Goal: Transaction & Acquisition: Obtain resource

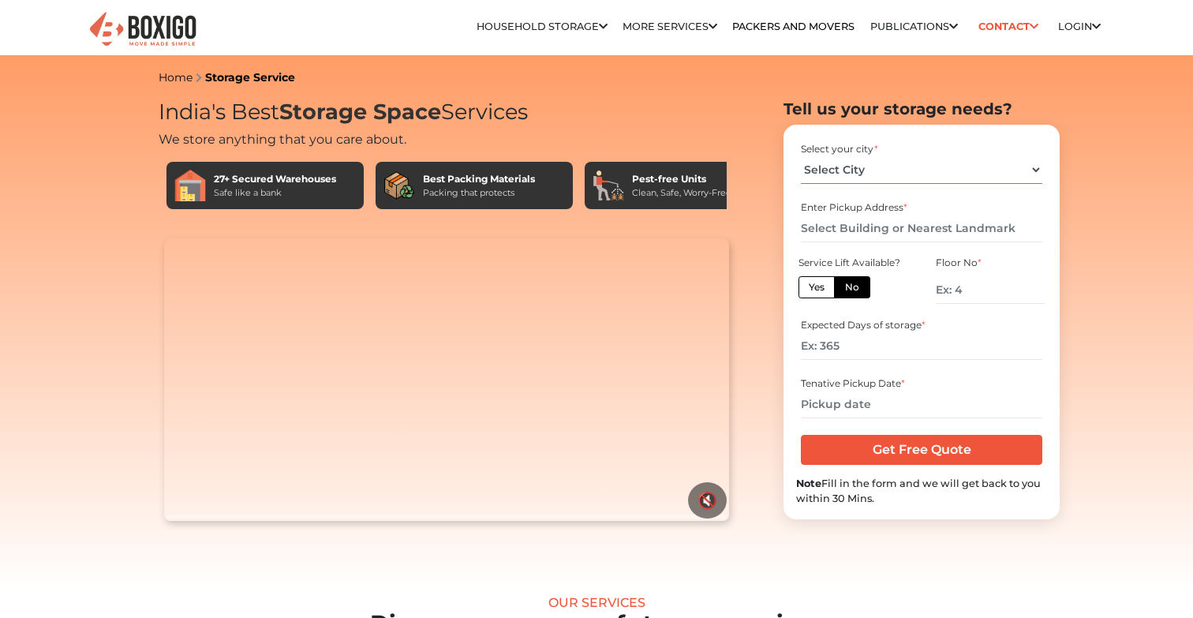
click at [842, 170] on select "Select City [GEOGRAPHIC_DATA] [GEOGRAPHIC_DATA] [GEOGRAPHIC_DATA] [GEOGRAPHIC_D…" at bounding box center [921, 170] width 241 height 28
select select "[GEOGRAPHIC_DATA]"
click at [801, 156] on select "Select City [GEOGRAPHIC_DATA] [GEOGRAPHIC_DATA] [GEOGRAPHIC_DATA] [GEOGRAPHIC_D…" at bounding box center [921, 170] width 241 height 28
click at [874, 227] on input "text" at bounding box center [921, 229] width 241 height 28
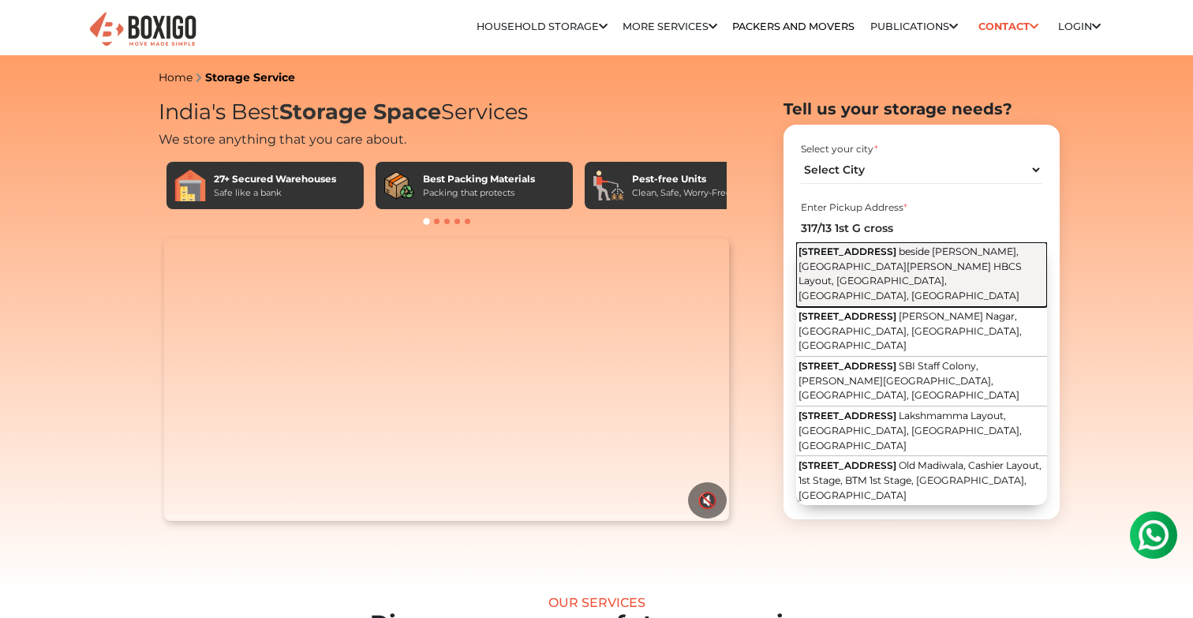
click at [878, 249] on span "317/13, 1st G Cross Road" at bounding box center [848, 251] width 98 height 12
type input "[STREET_ADDRESS][PERSON_NAME]"
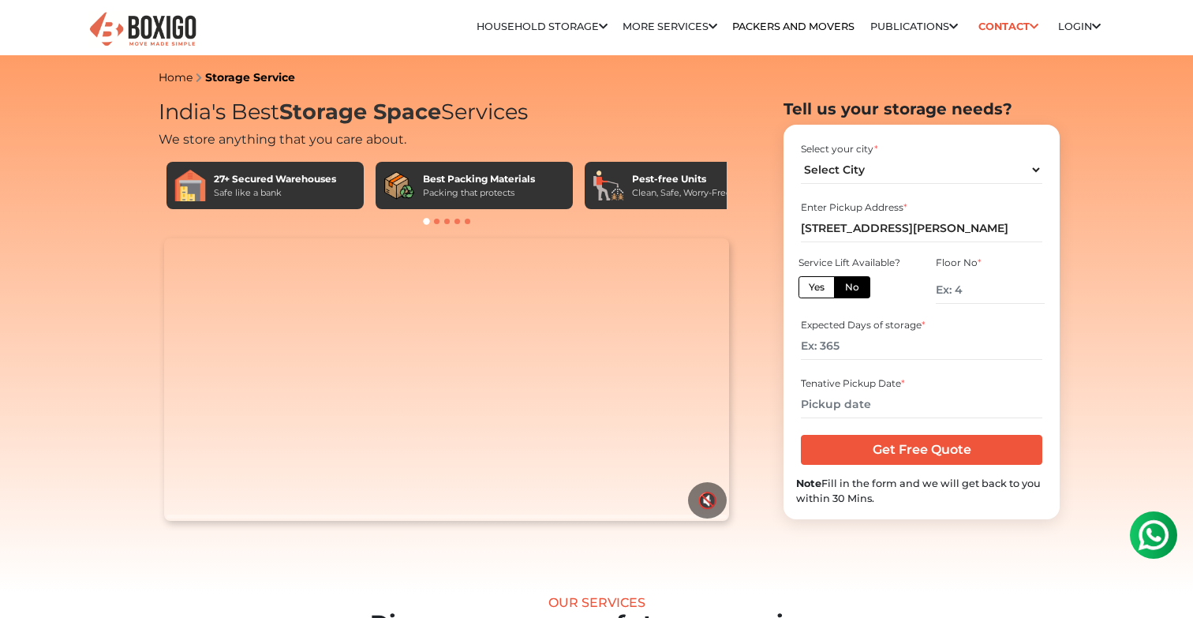
click at [856, 285] on label "No" at bounding box center [852, 287] width 36 height 22
click at [856, 285] on input "No" at bounding box center [850, 285] width 10 height 10
click at [977, 300] on input "number" at bounding box center [990, 290] width 109 height 28
type input "1"
click at [878, 348] on input "number" at bounding box center [921, 346] width 241 height 28
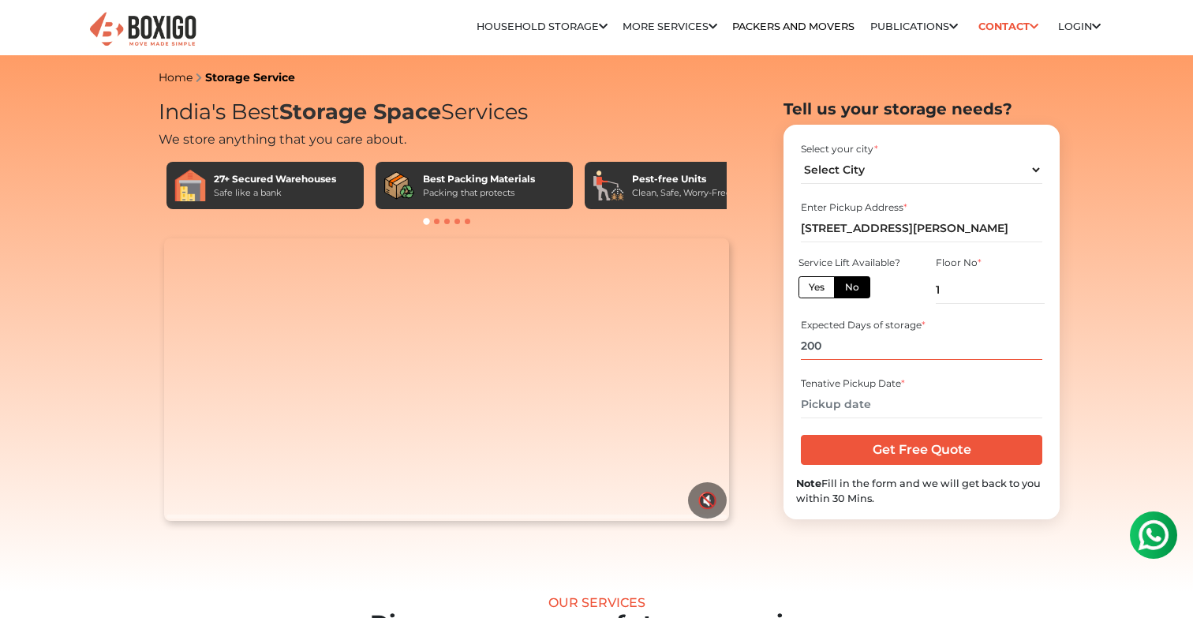
type input "200"
click at [916, 410] on input "text" at bounding box center [921, 405] width 241 height 28
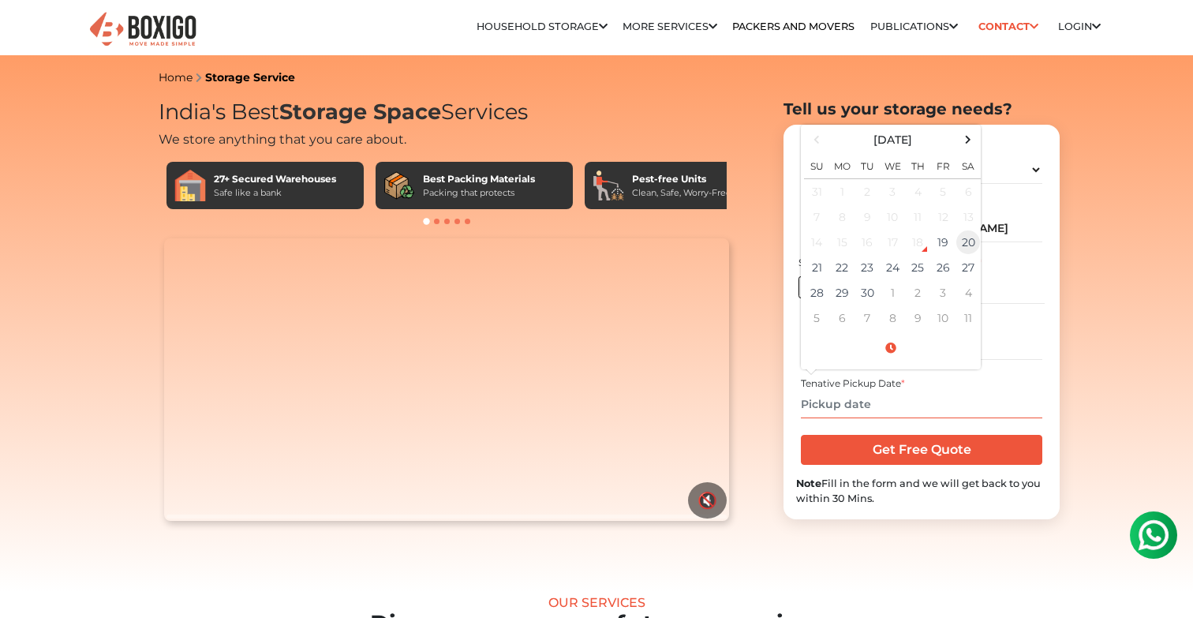
click at [968, 245] on td "20" at bounding box center [968, 242] width 25 height 25
type input "09/20/2025 12:00 AM"
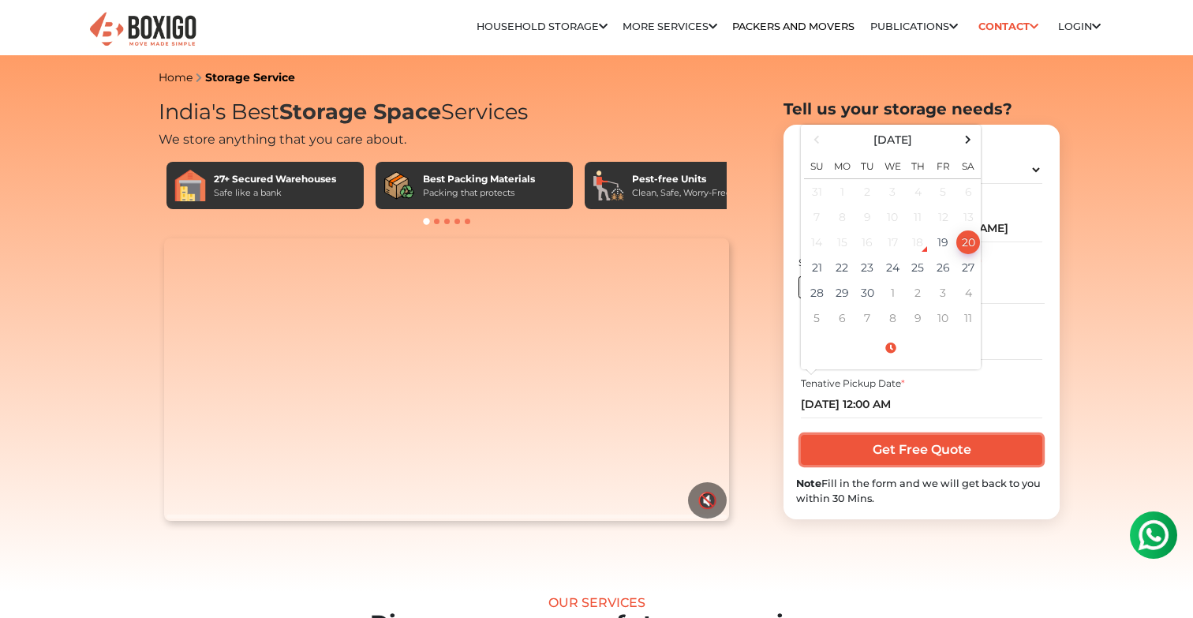
click at [910, 442] on input "Get Free Quote" at bounding box center [921, 450] width 241 height 30
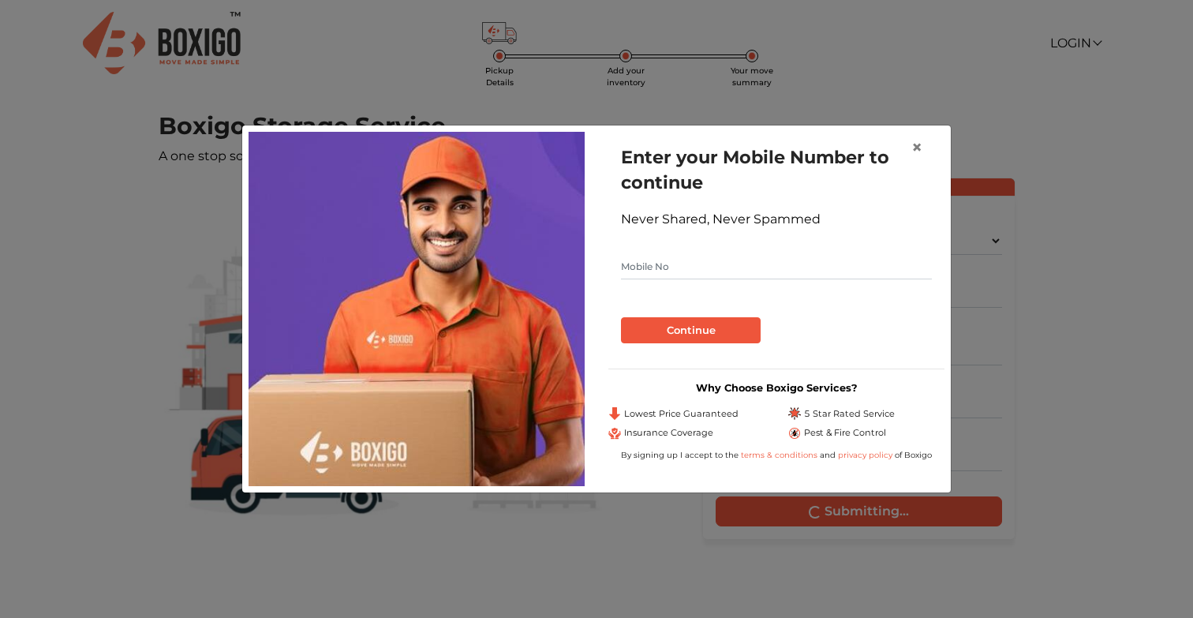
click at [811, 275] on input "text" at bounding box center [776, 266] width 311 height 25
type input "9008149999"
click at [730, 324] on button "Continue" at bounding box center [691, 330] width 140 height 27
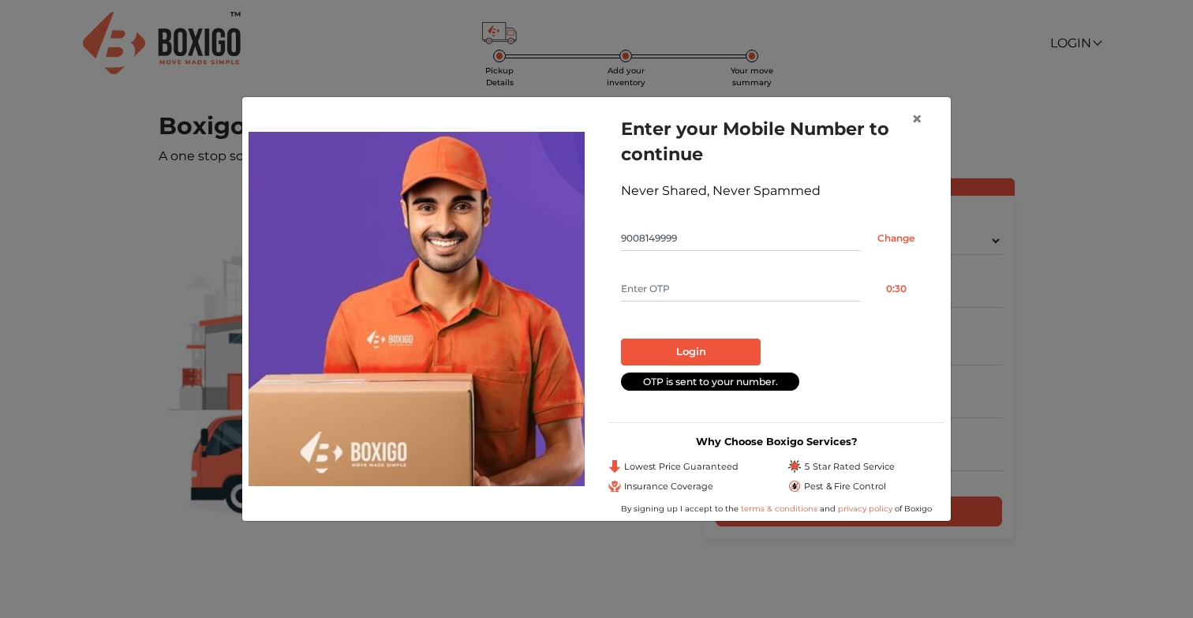
click at [705, 293] on input "text" at bounding box center [740, 288] width 239 height 25
type input "5769"
click at [696, 346] on button "Login" at bounding box center [691, 352] width 140 height 27
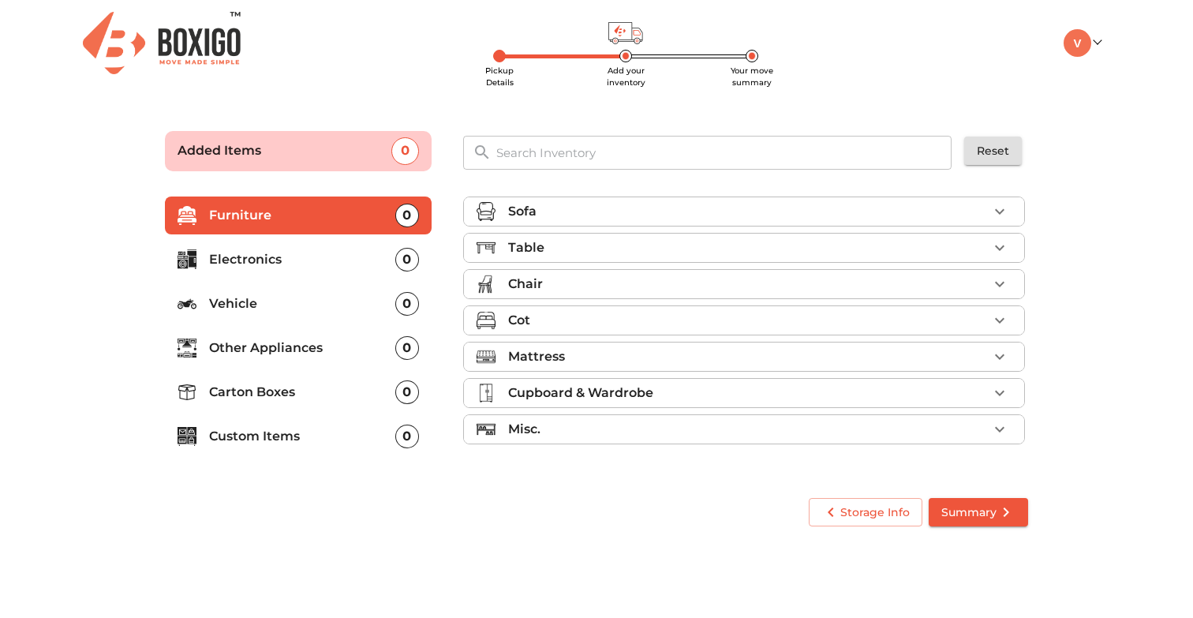
click at [619, 207] on div "Sofa" at bounding box center [748, 211] width 480 height 19
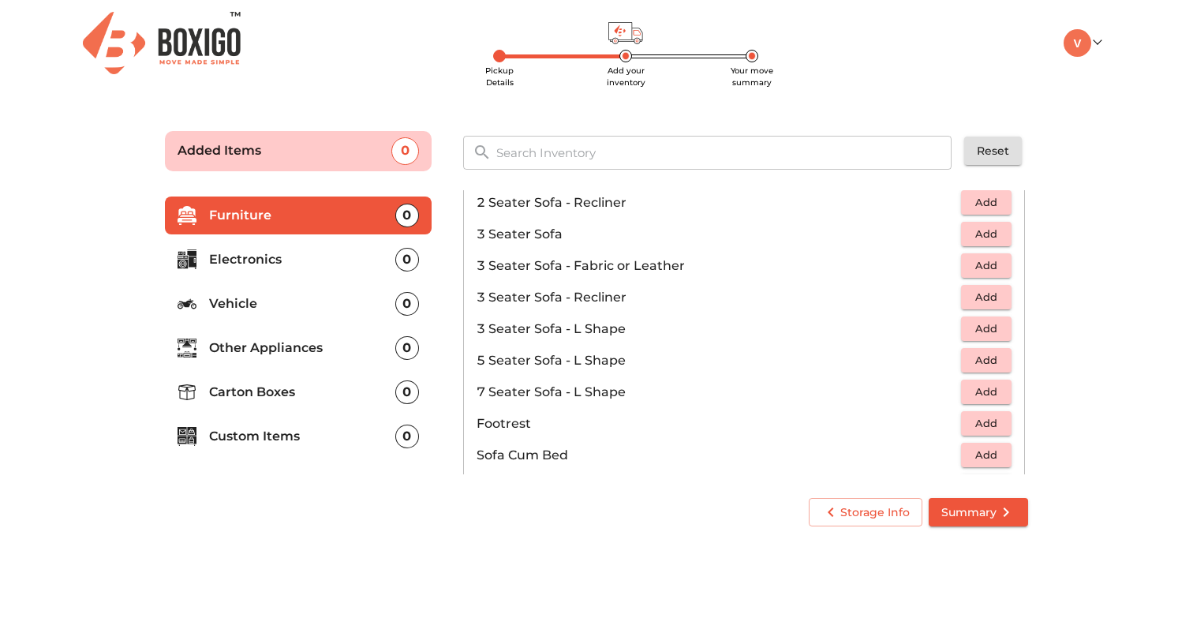
scroll to position [229, 0]
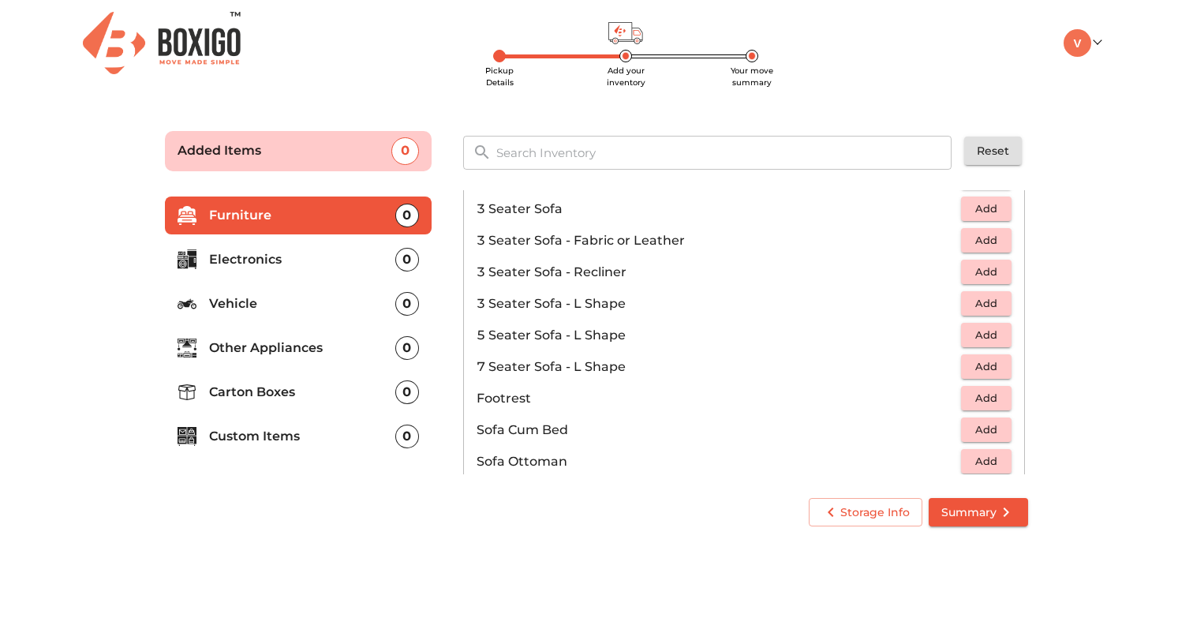
click at [974, 298] on span "Add" at bounding box center [986, 303] width 35 height 18
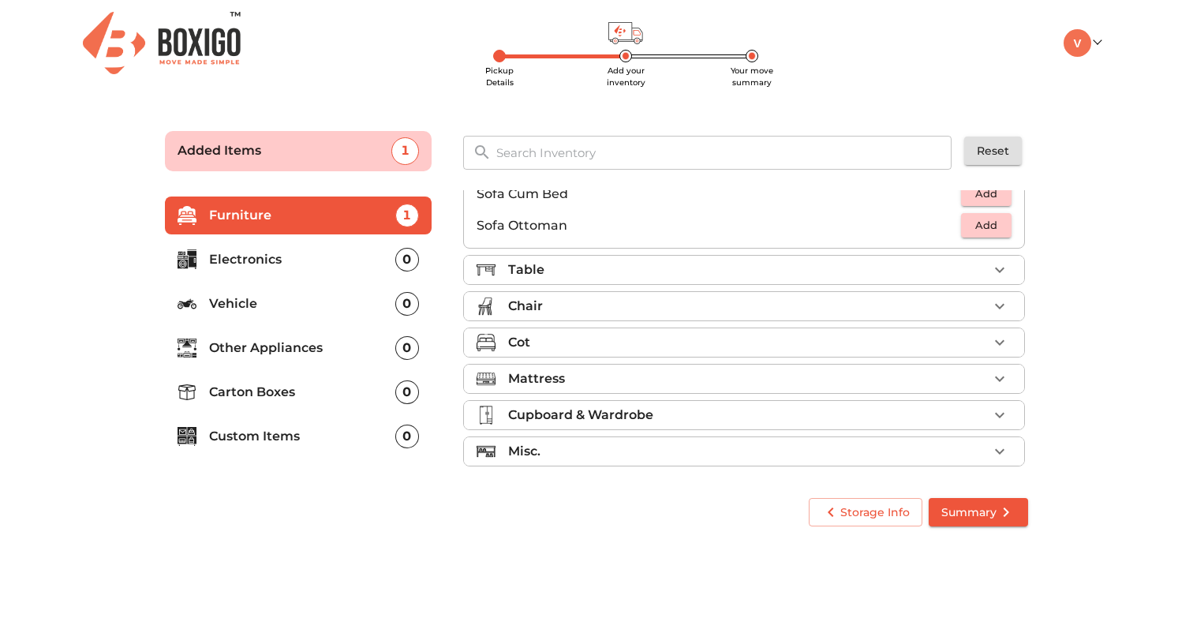
scroll to position [470, 0]
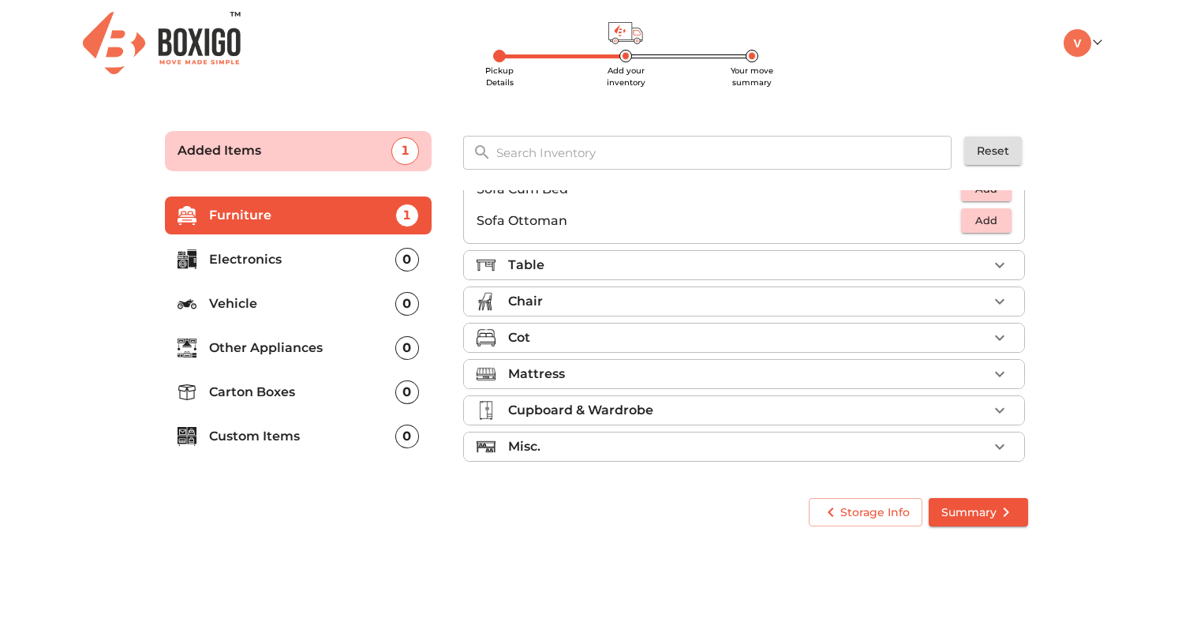
click at [596, 264] on div "Table" at bounding box center [748, 265] width 480 height 19
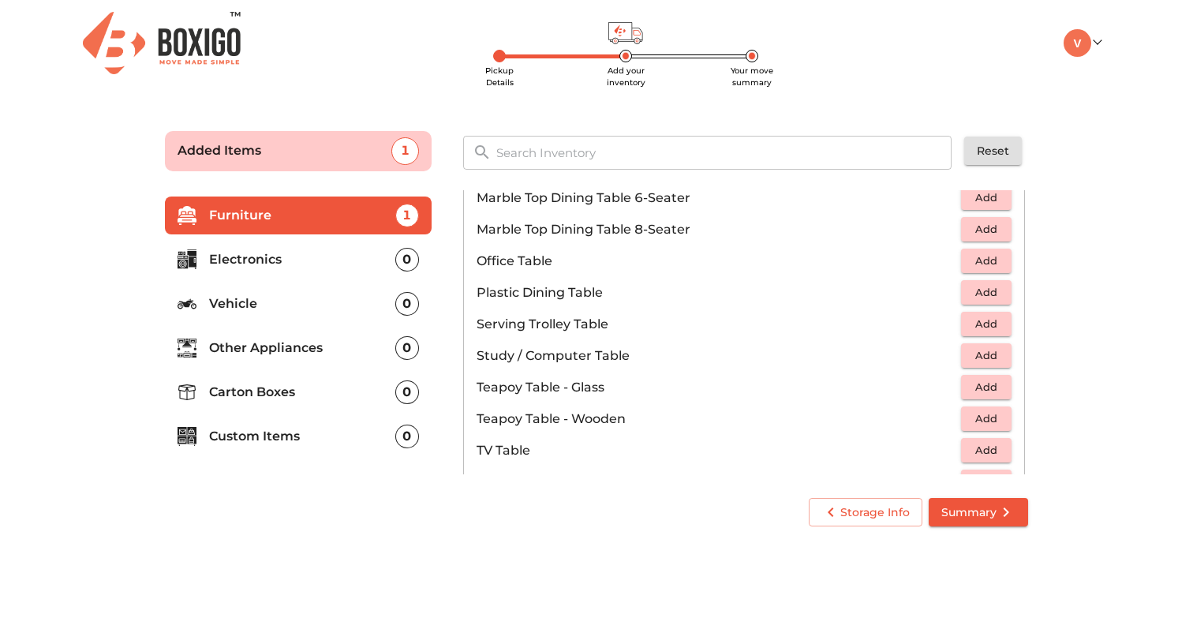
scroll to position [782, 0]
click at [988, 258] on span "Add" at bounding box center [986, 260] width 35 height 18
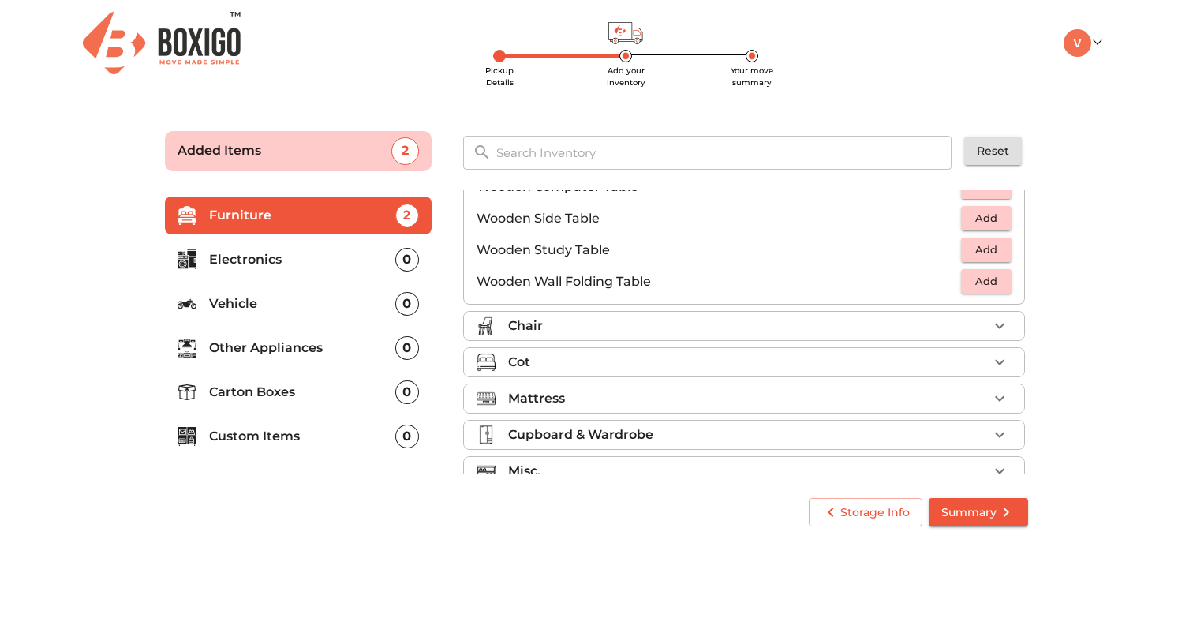
scroll to position [1101, 0]
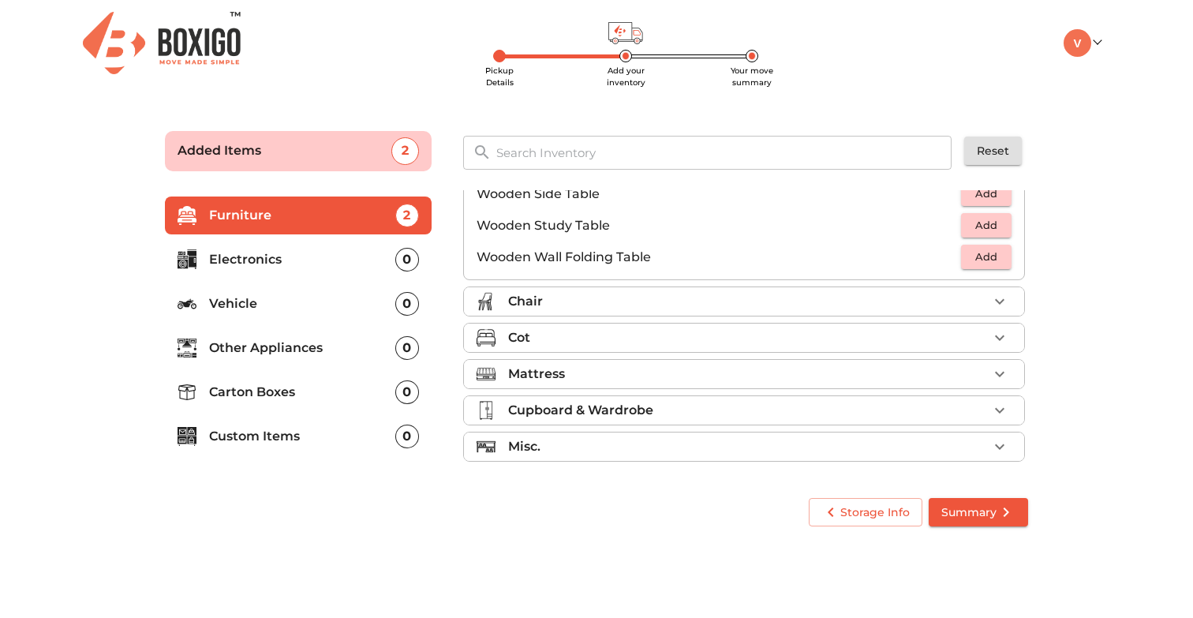
click at [751, 305] on div "Chair" at bounding box center [748, 301] width 480 height 19
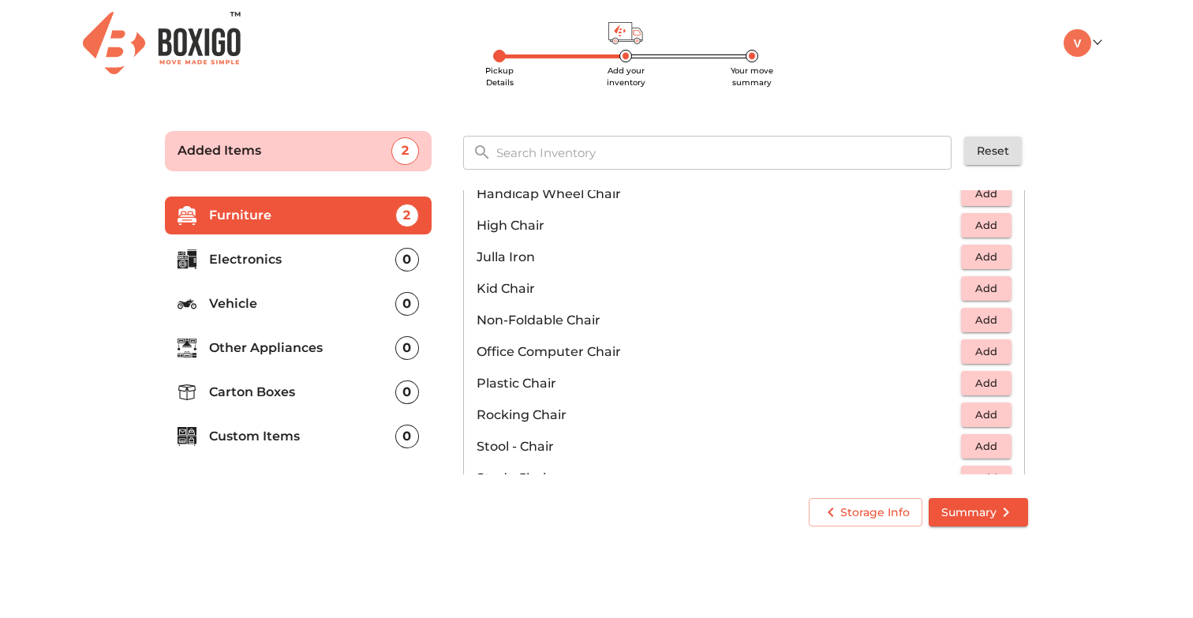
scroll to position [415, 0]
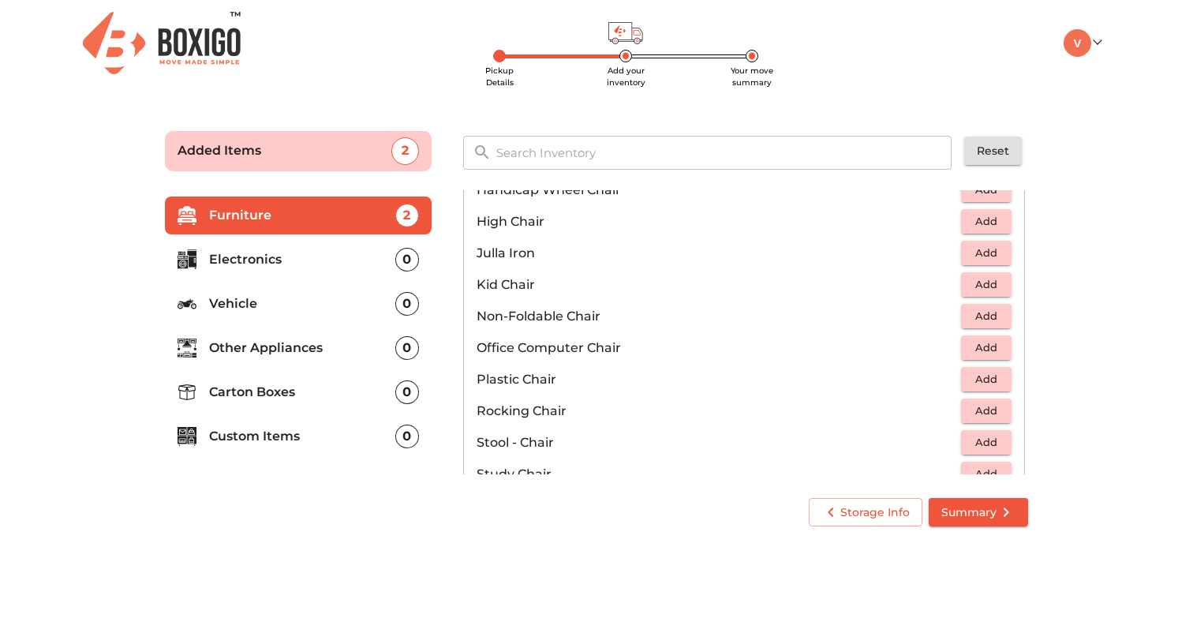
click at [974, 350] on span "Add" at bounding box center [986, 348] width 35 height 18
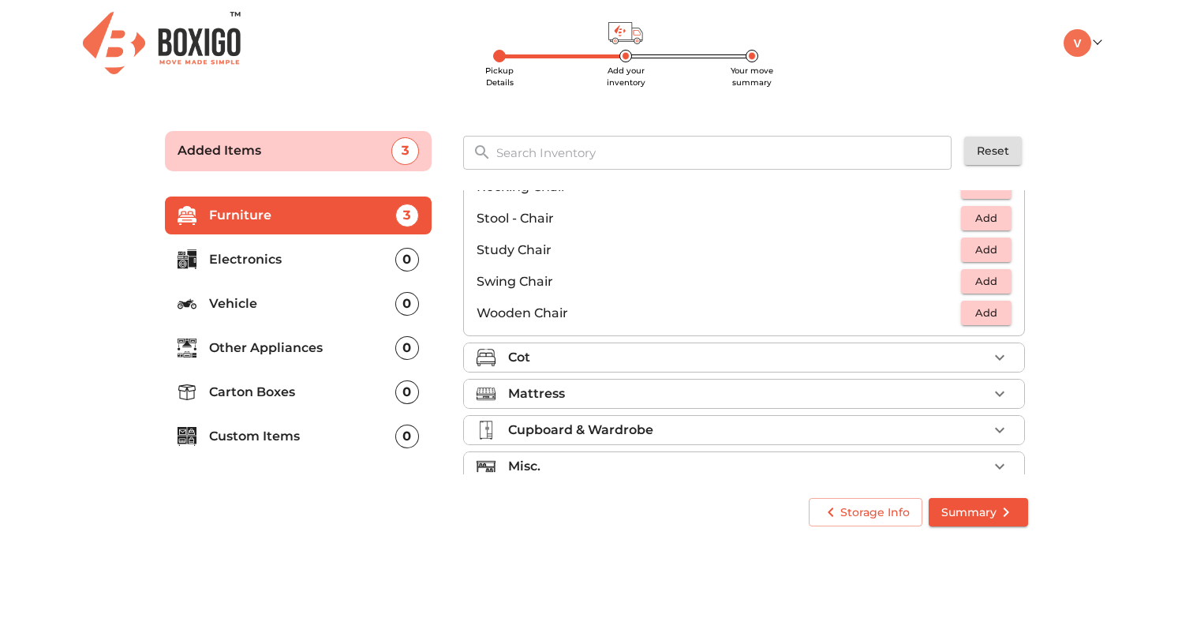
scroll to position [659, 0]
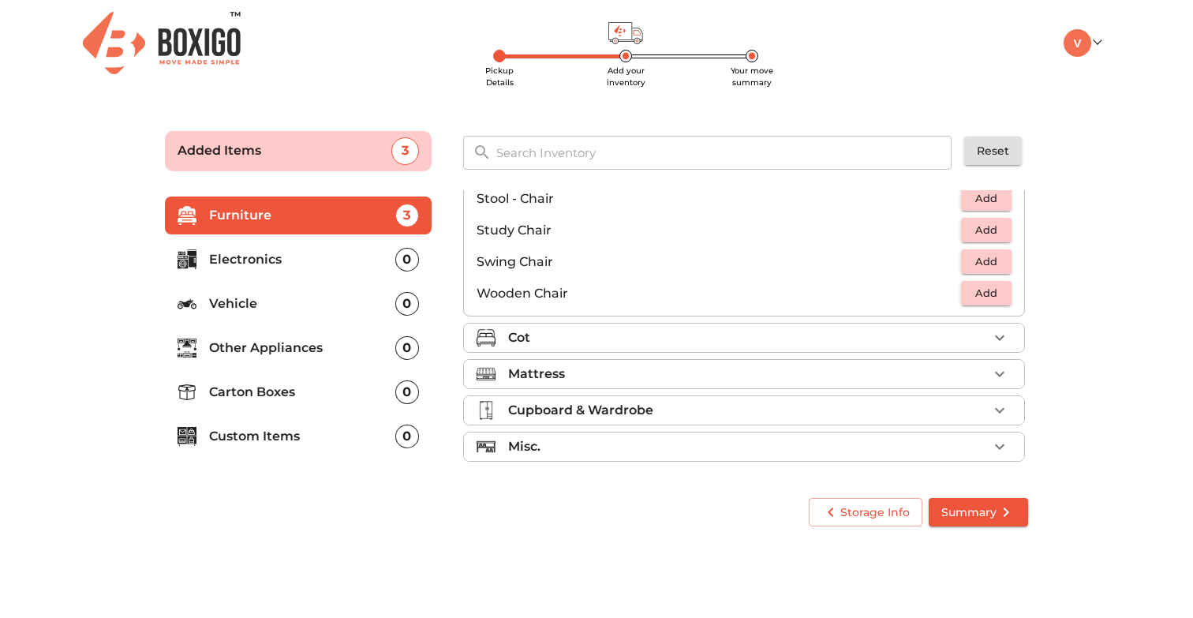
click at [755, 344] on div "Cot" at bounding box center [748, 337] width 480 height 19
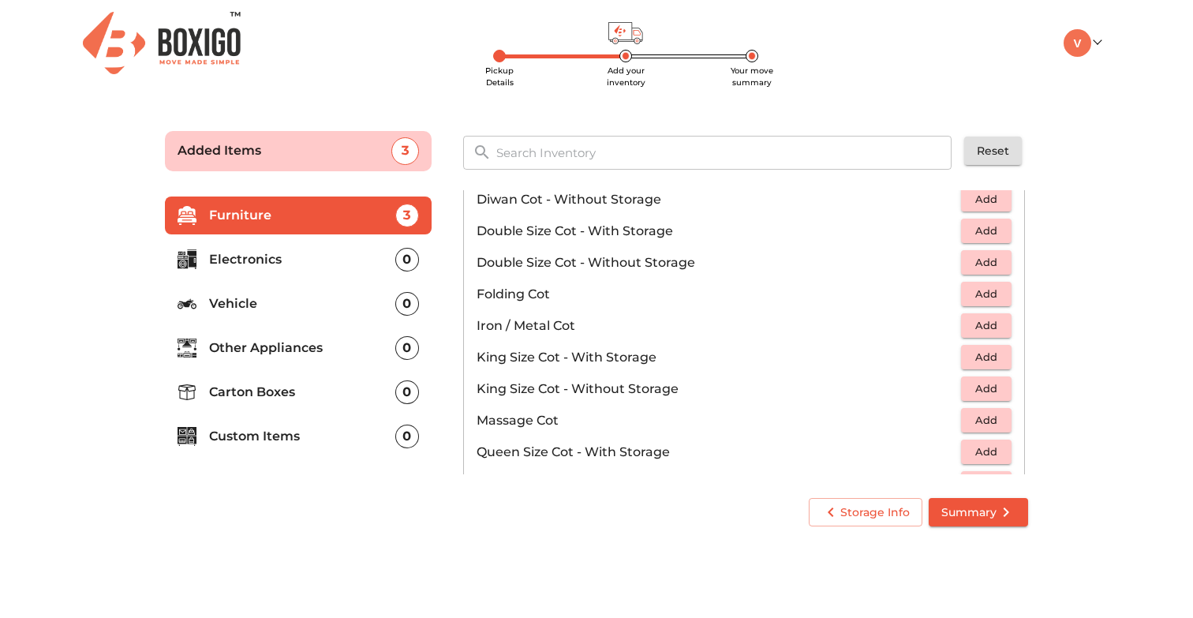
scroll to position [325, 0]
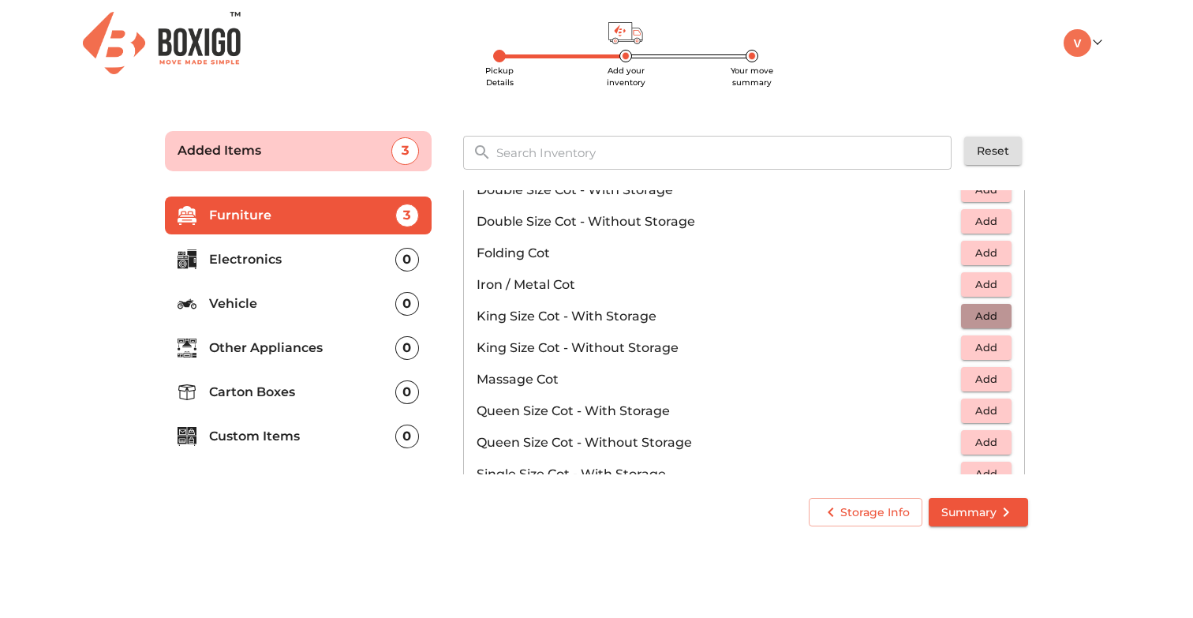
click at [972, 320] on span "Add" at bounding box center [986, 316] width 35 height 18
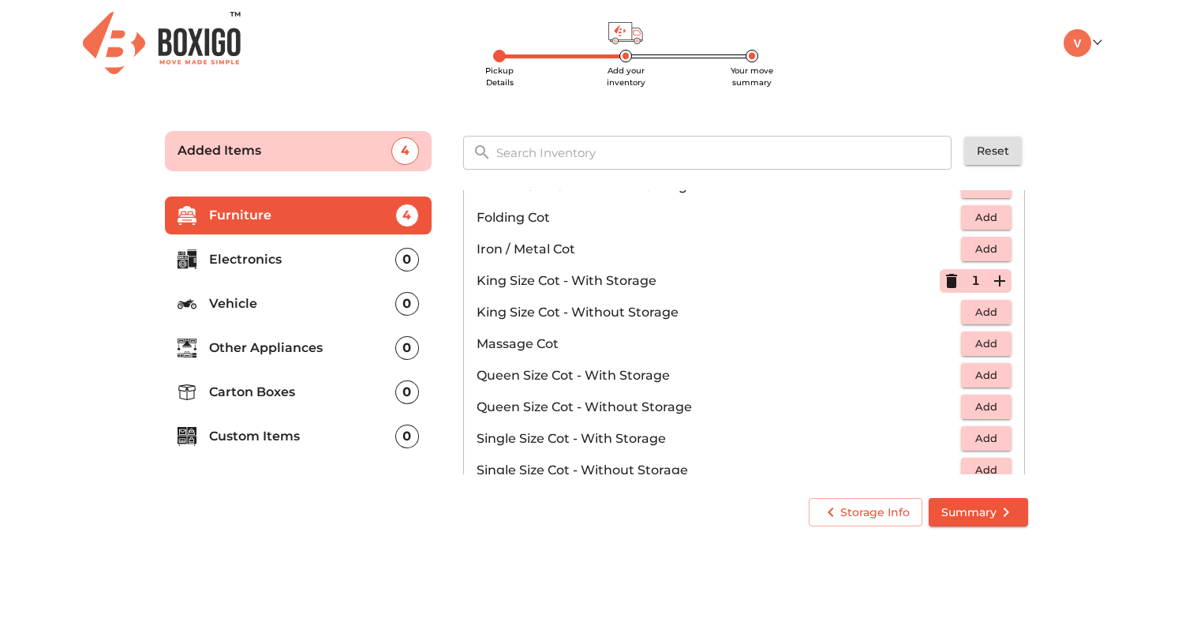
scroll to position [379, 0]
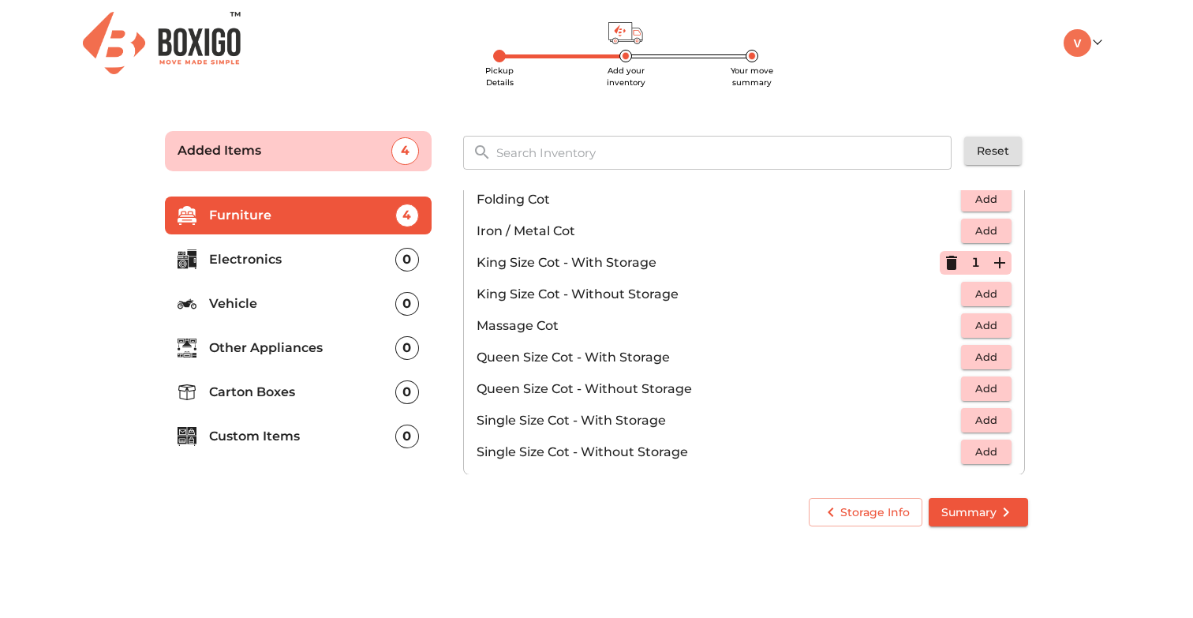
click at [964, 349] on button "Add" at bounding box center [986, 357] width 51 height 24
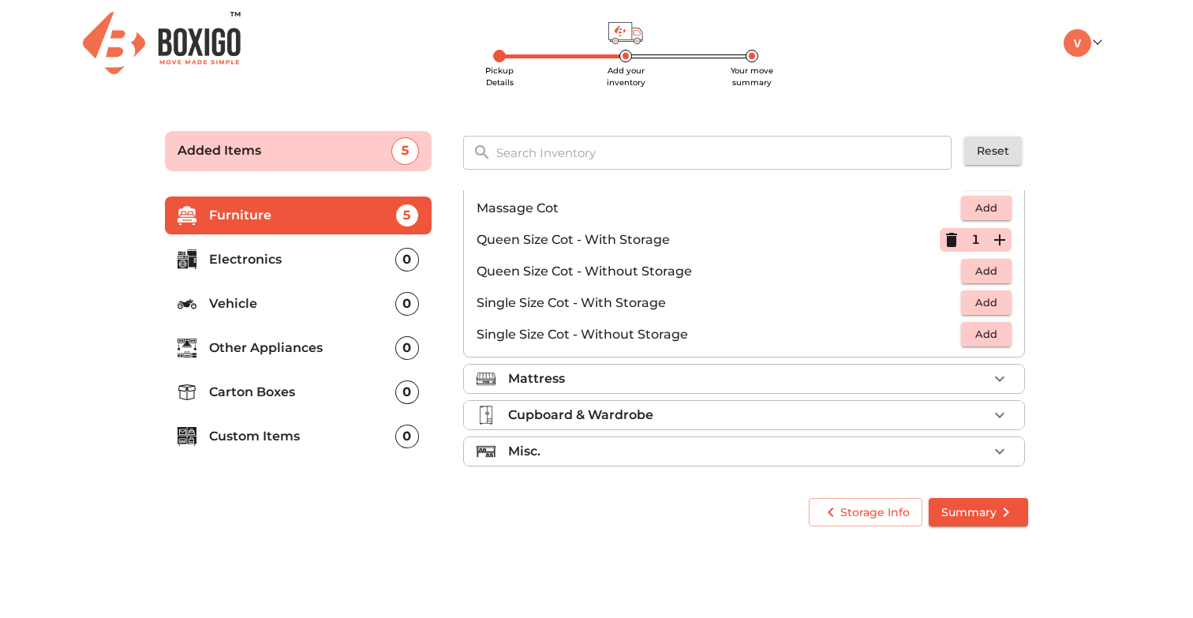
scroll to position [501, 0]
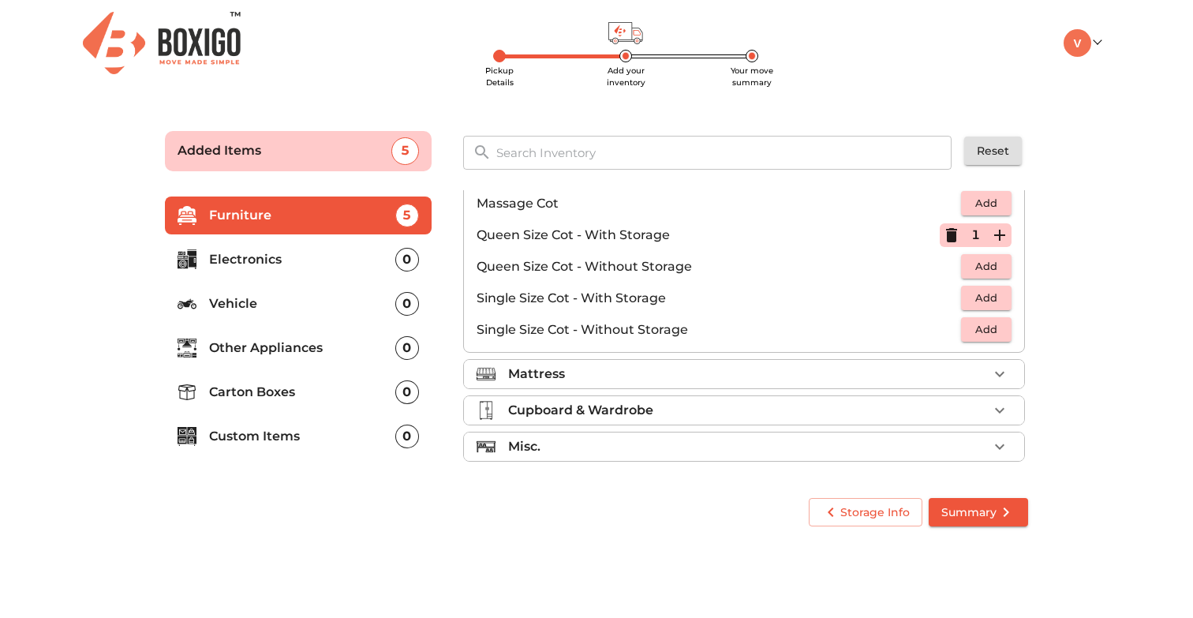
click at [794, 379] on div "Mattress" at bounding box center [748, 374] width 480 height 19
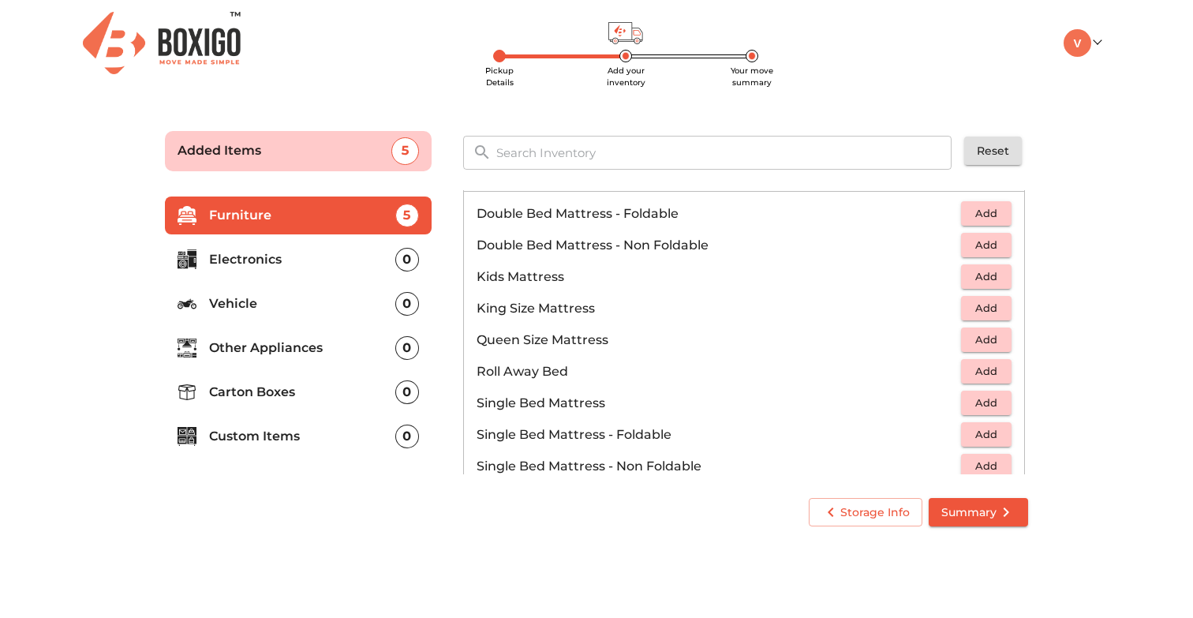
scroll to position [191, 0]
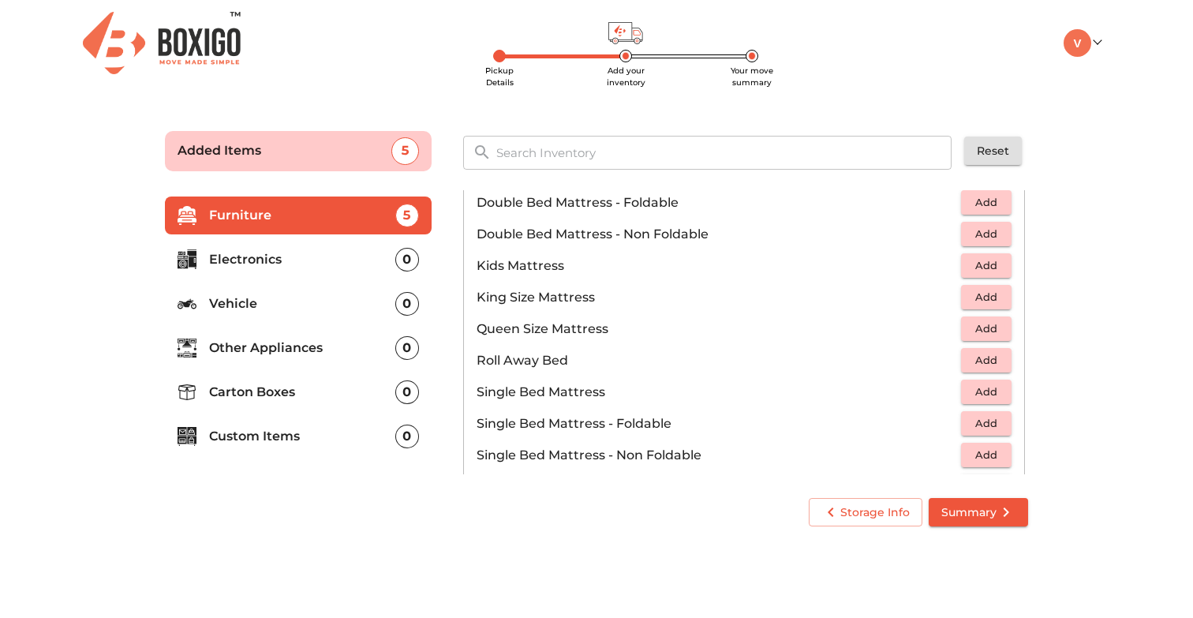
click at [968, 328] on button "Add" at bounding box center [986, 328] width 51 height 24
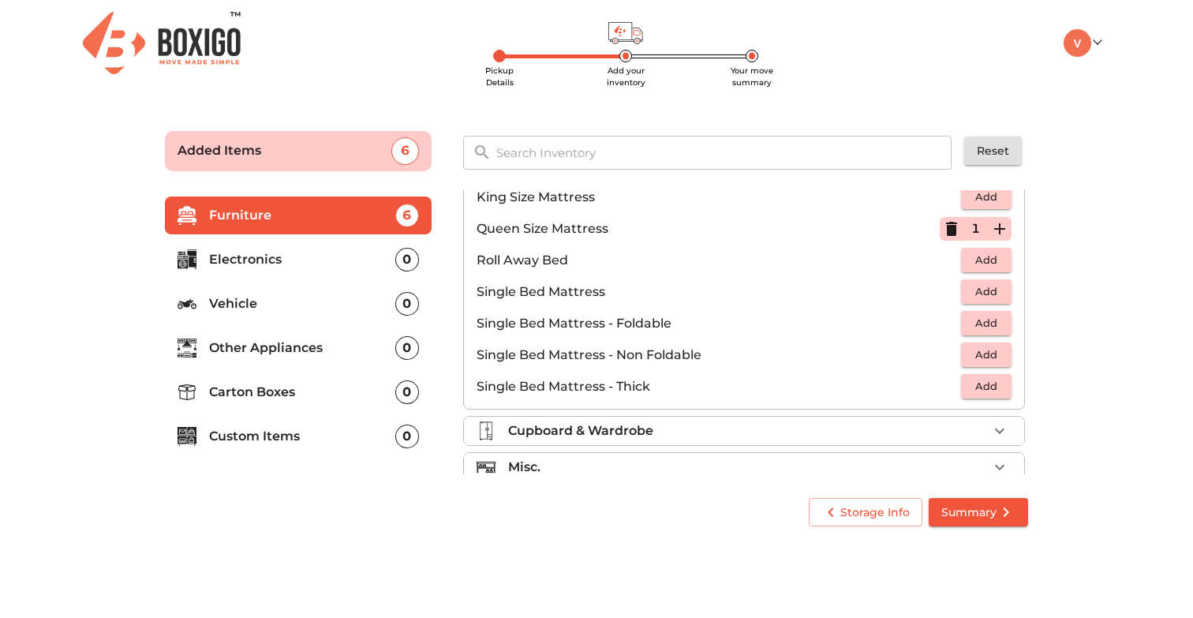
scroll to position [312, 0]
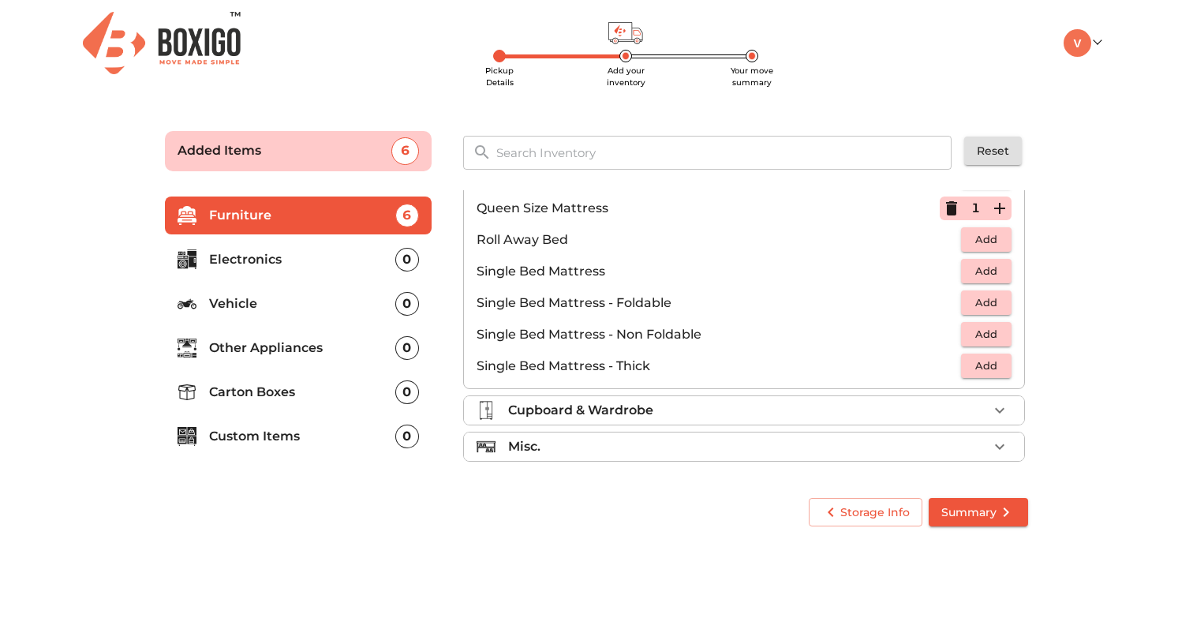
click at [575, 447] on div "Misc." at bounding box center [748, 446] width 480 height 19
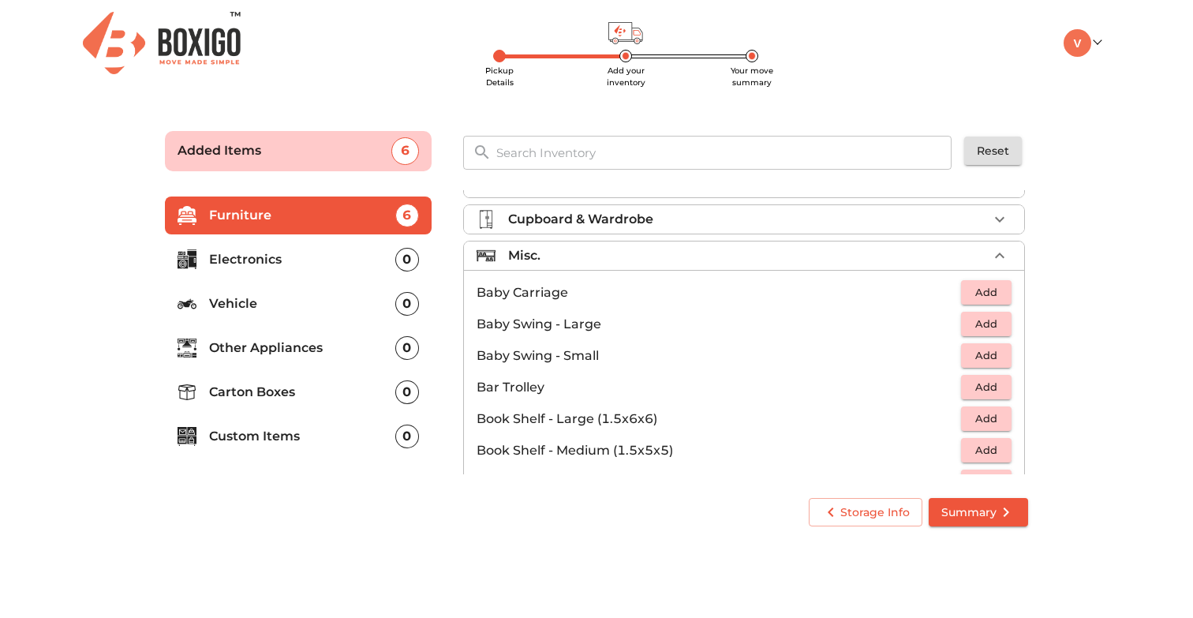
scroll to position [171, 0]
click at [299, 387] on p "Carton Boxes" at bounding box center [302, 392] width 186 height 19
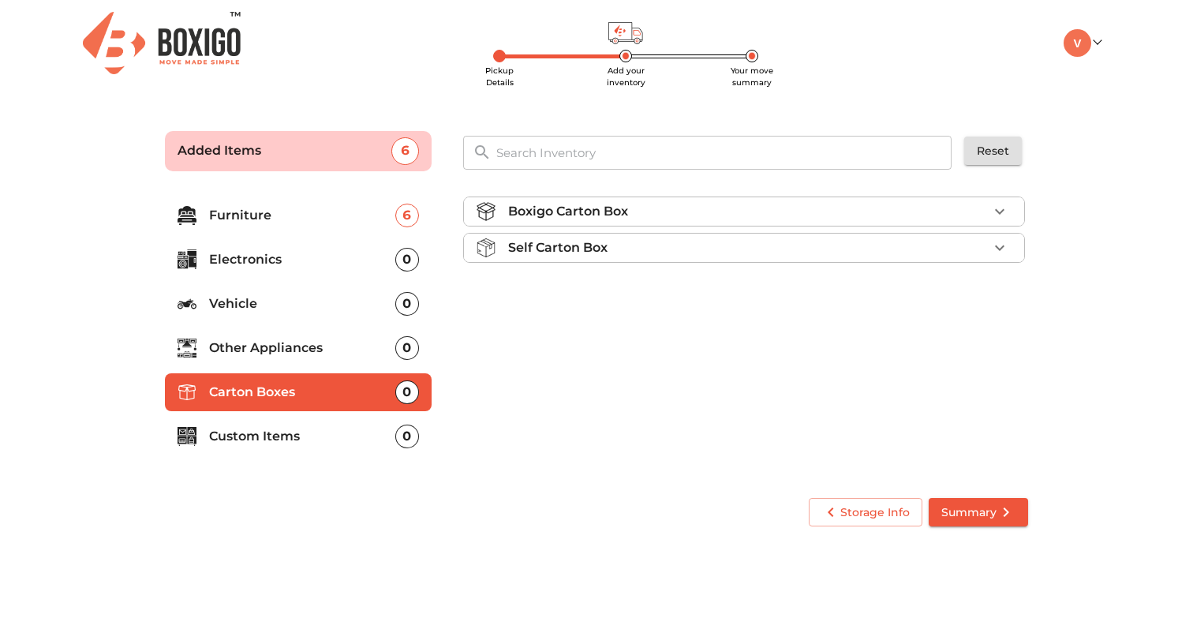
click at [676, 206] on div "Boxigo Carton Box" at bounding box center [748, 211] width 480 height 19
click at [979, 241] on span "Add" at bounding box center [986, 248] width 35 height 18
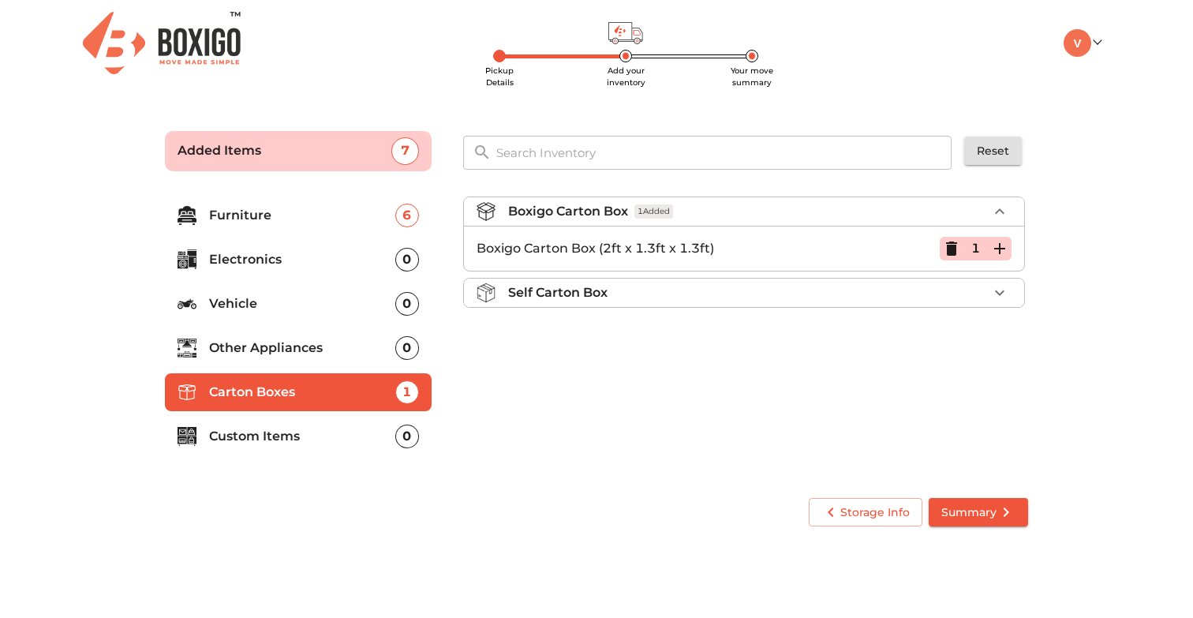
click at [1011, 516] on icon "submit" at bounding box center [1006, 512] width 19 height 19
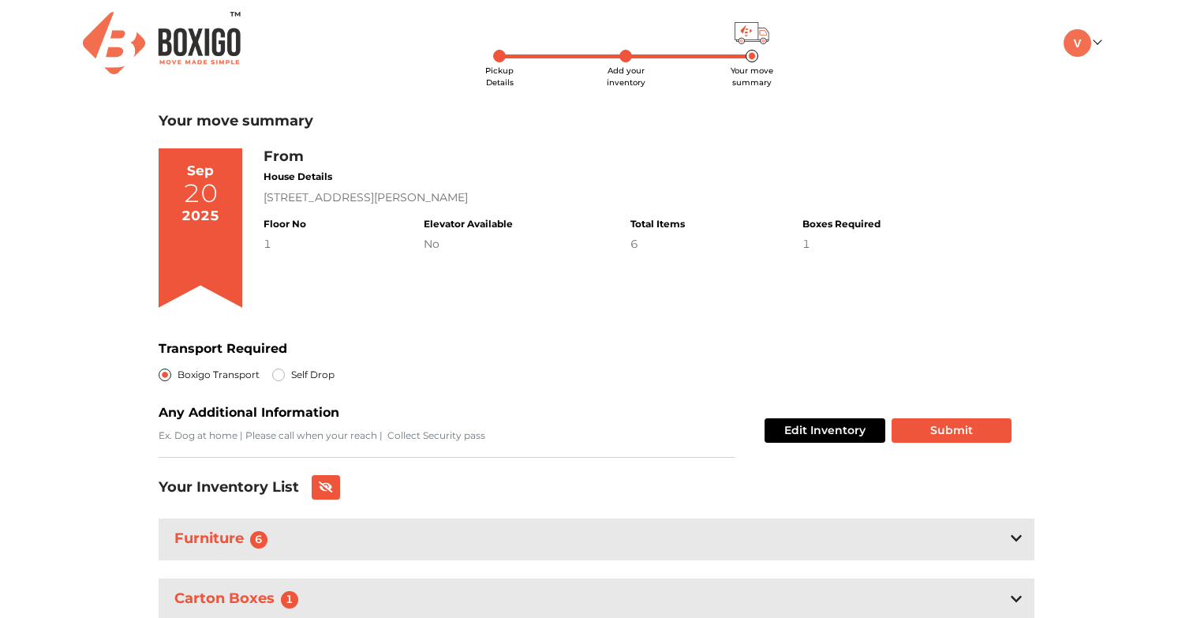
scroll to position [59, 0]
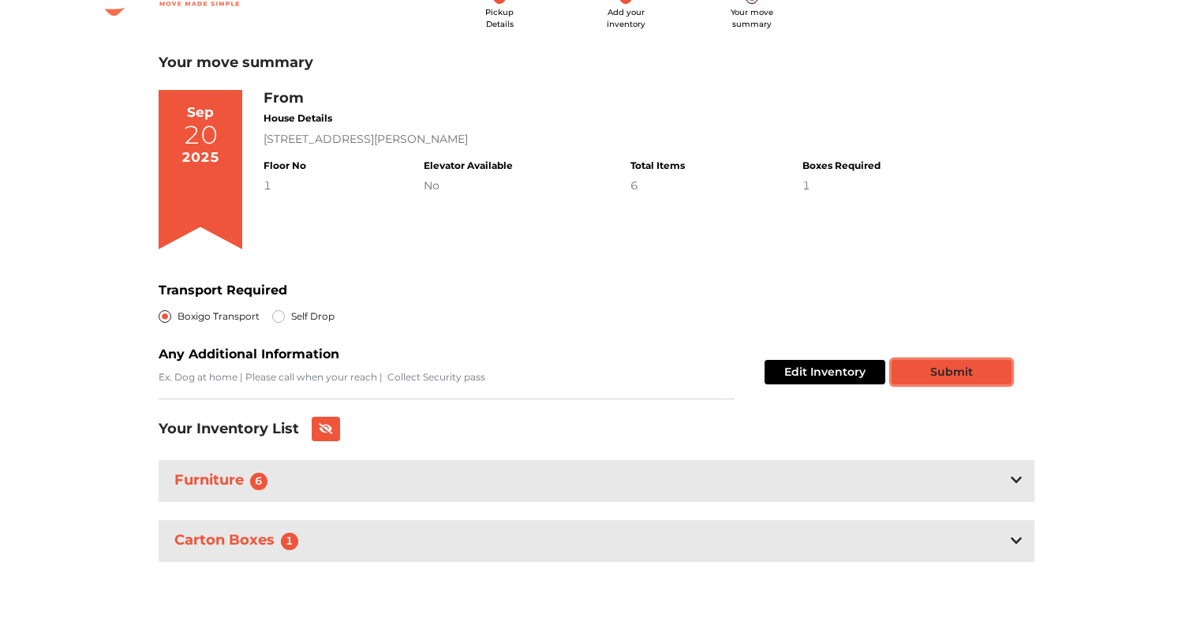
click at [927, 364] on button "Submit" at bounding box center [952, 372] width 120 height 24
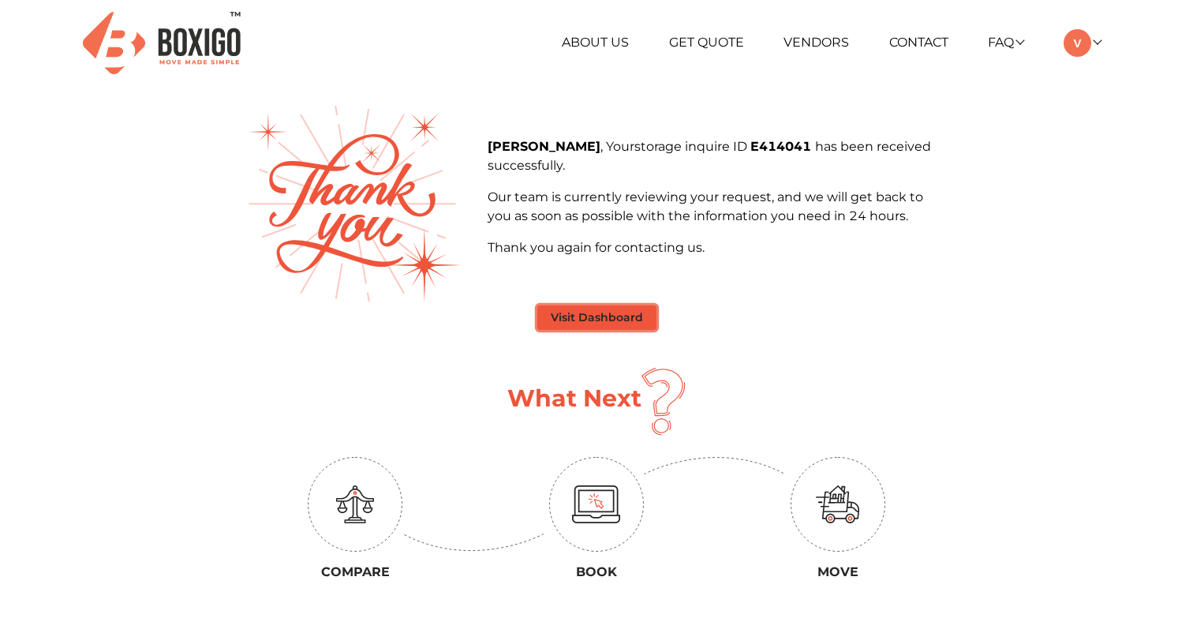
click at [596, 321] on button "Visit Dashboard" at bounding box center [596, 317] width 119 height 24
